Goal: Find contact information: Obtain details needed to contact an individual or organization

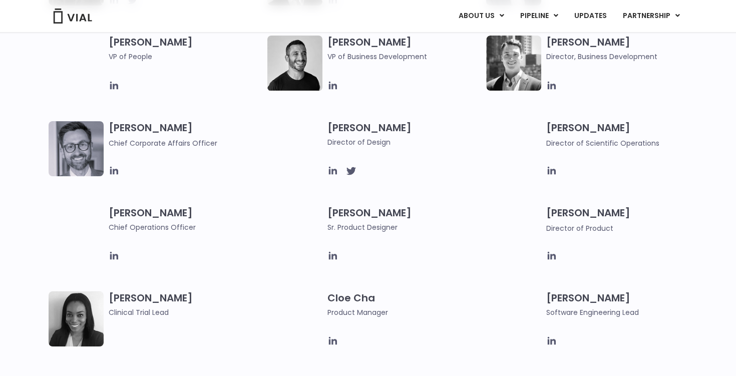
scroll to position [521, 0]
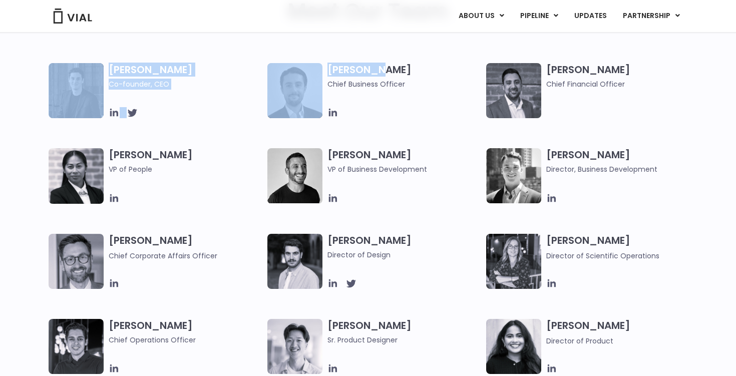
drag, startPoint x: 335, startPoint y: 62, endPoint x: 388, endPoint y: 66, distance: 53.2
click at [388, 66] on h3 "Max James Chief Business Officer" at bounding box center [405, 76] width 154 height 27
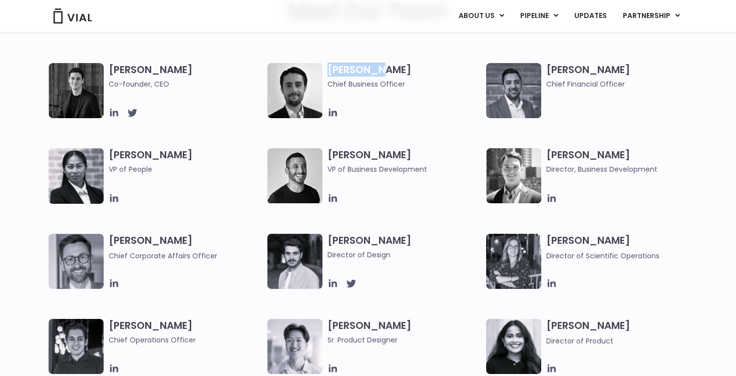
drag, startPoint x: 385, startPoint y: 68, endPoint x: 332, endPoint y: 68, distance: 53.1
click at [332, 68] on h3 "Max James Chief Business Officer" at bounding box center [405, 76] width 154 height 27
copy h3 "ax James"
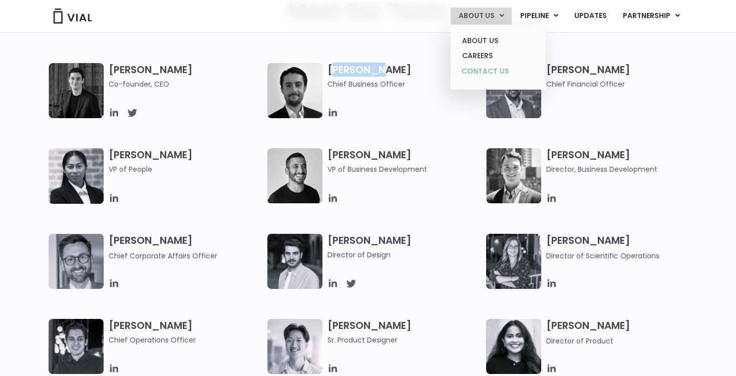
click at [486, 74] on link "CONTACT US" at bounding box center [498, 72] width 88 height 16
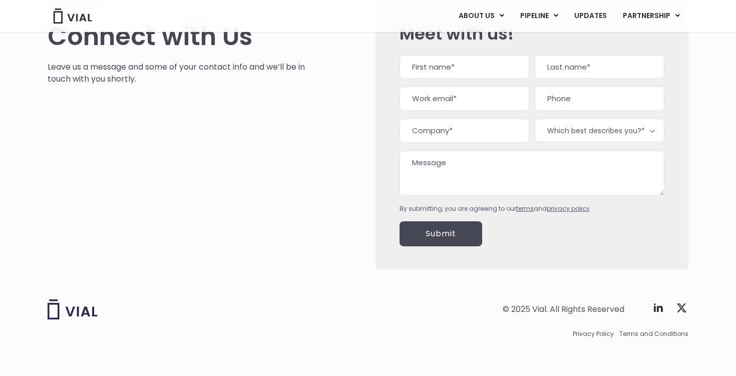
scroll to position [81, 0]
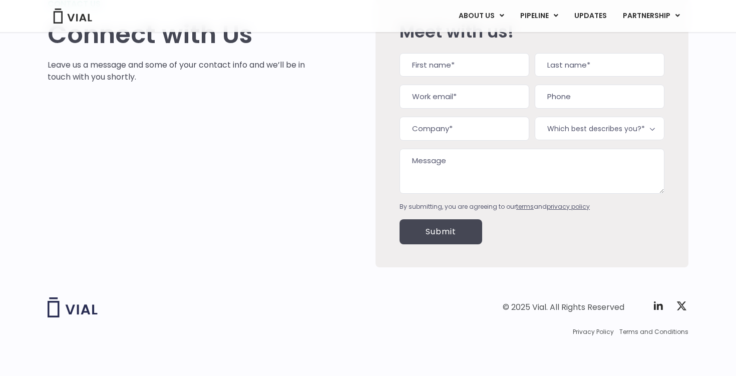
type input "(___) ___-____"
click at [591, 108] on div "LinkedIn This field is for validation purposes and should be left unchanged. Na…" at bounding box center [532, 132] width 265 height 158
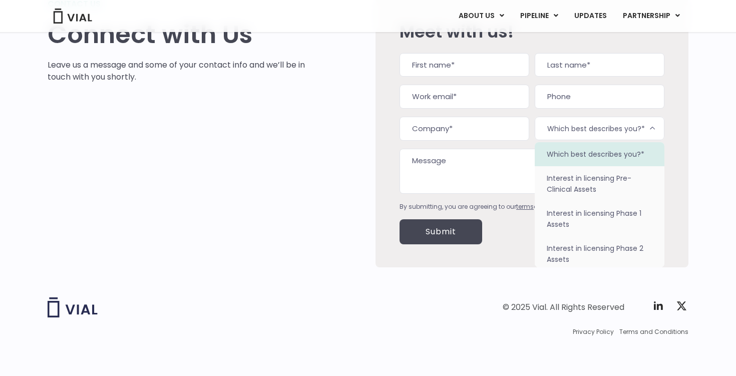
click at [591, 118] on span "Which best describes you?*" at bounding box center [600, 129] width 130 height 24
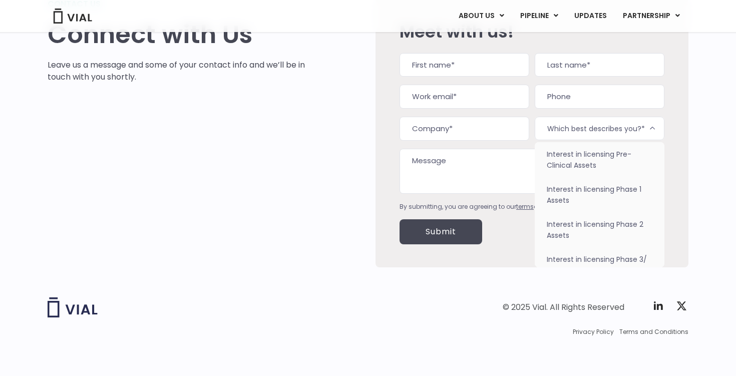
scroll to position [0, 0]
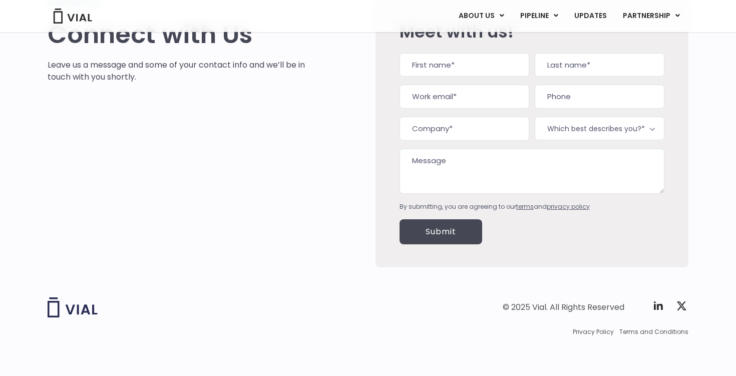
click at [714, 164] on div "Contact us Connect with Us Leave us a message and some of your contact info and…" at bounding box center [368, 120] width 736 height 318
click at [709, 161] on div "Contact us Connect with Us Leave us a message and some of your contact info and…" at bounding box center [368, 120] width 736 height 318
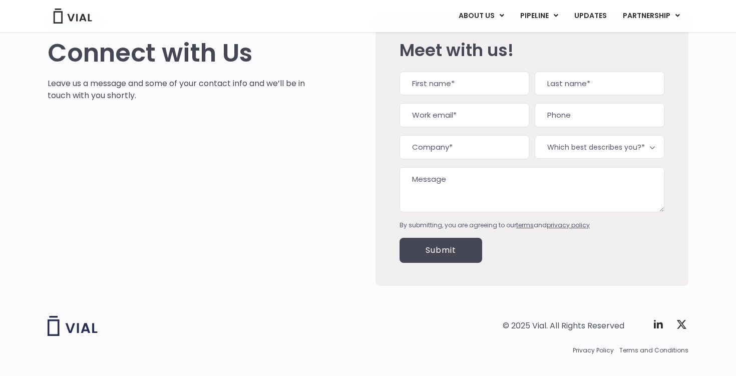
scroll to position [61, 0]
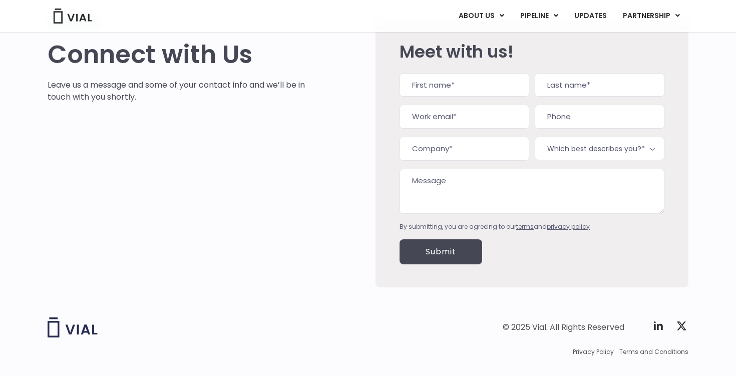
click at [583, 142] on span "Which best describes you?*" at bounding box center [600, 149] width 130 height 24
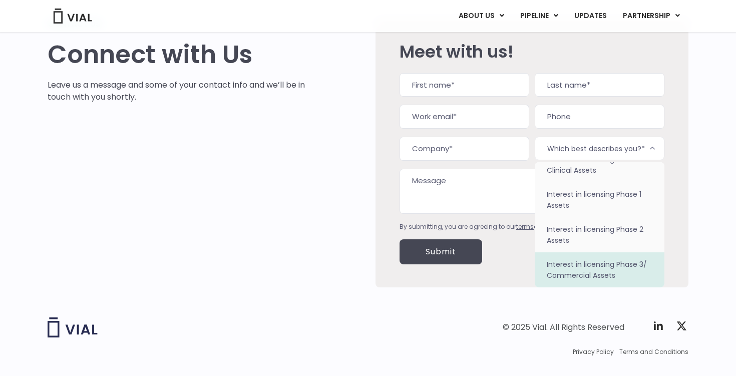
scroll to position [63, 0]
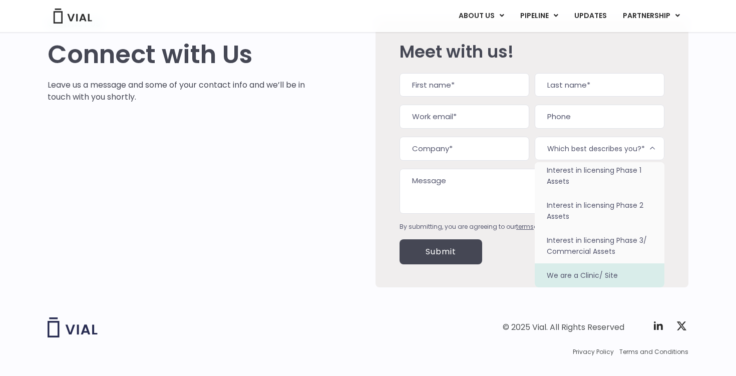
select select "We are a Clinic/ Site"
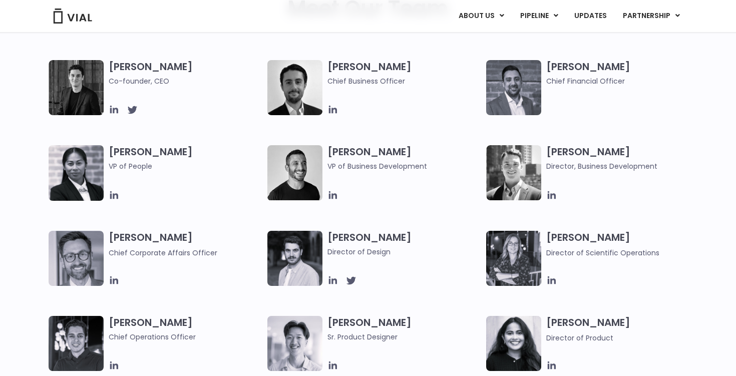
drag, startPoint x: 335, startPoint y: 139, endPoint x: 408, endPoint y: 149, distance: 73.8
click at [408, 149] on div "Simon Burns Co-founder, CEO Max James Chief Business Officer Samir Meghji Chief…" at bounding box center [377, 273] width 657 height 426
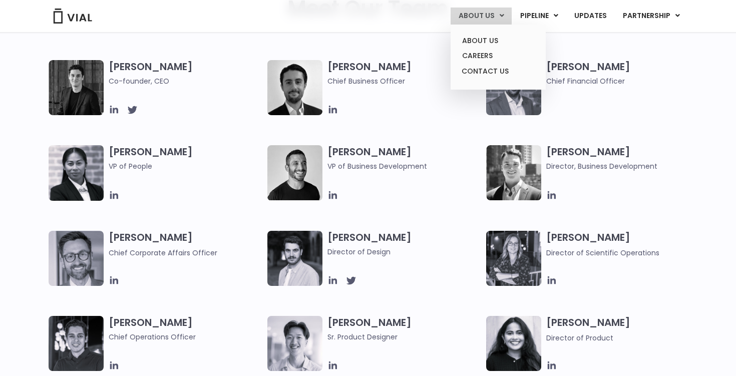
copy h3 "[PERSON_NAME]"
